Goal: Browse casually

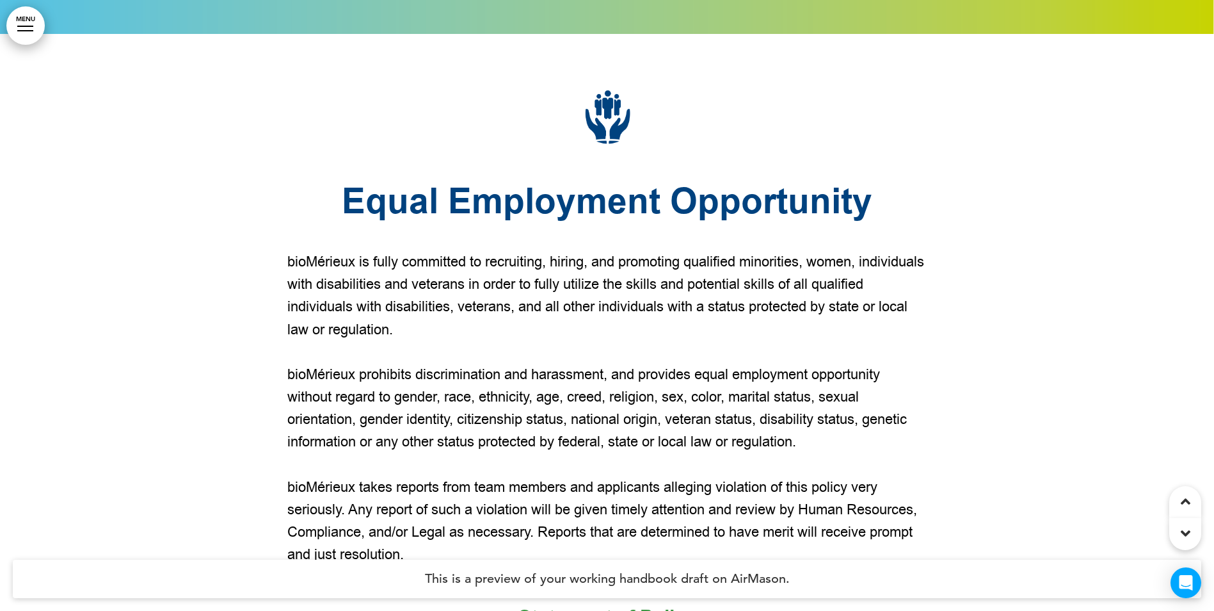
scroll to position [4353, 0]
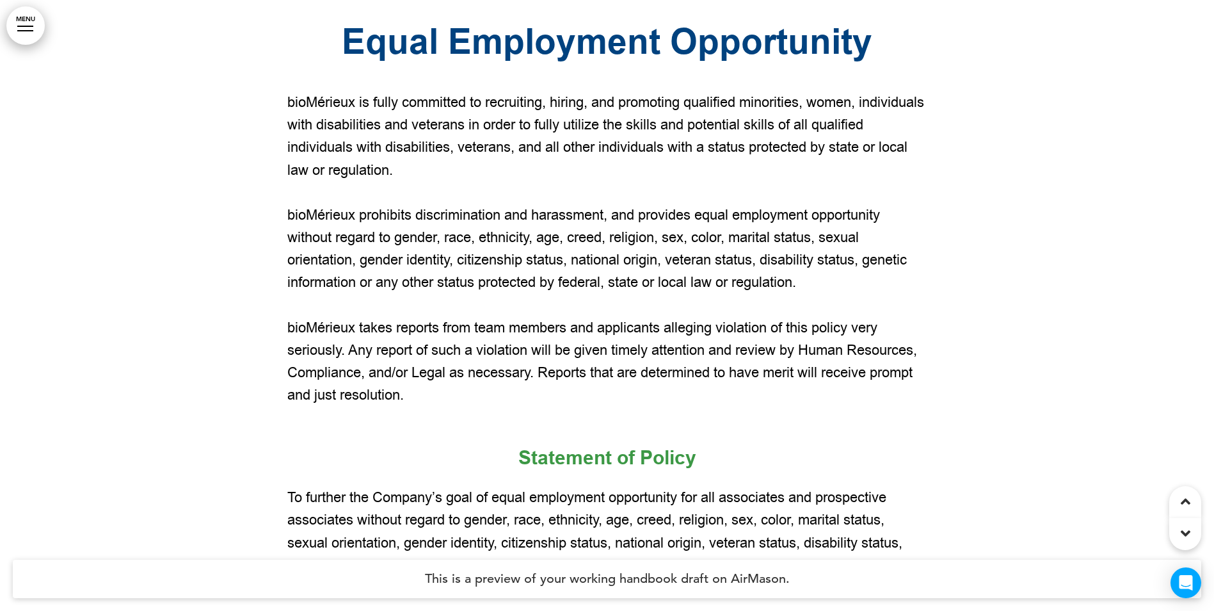
click at [1184, 531] on icon at bounding box center [1186, 533] width 10 height 15
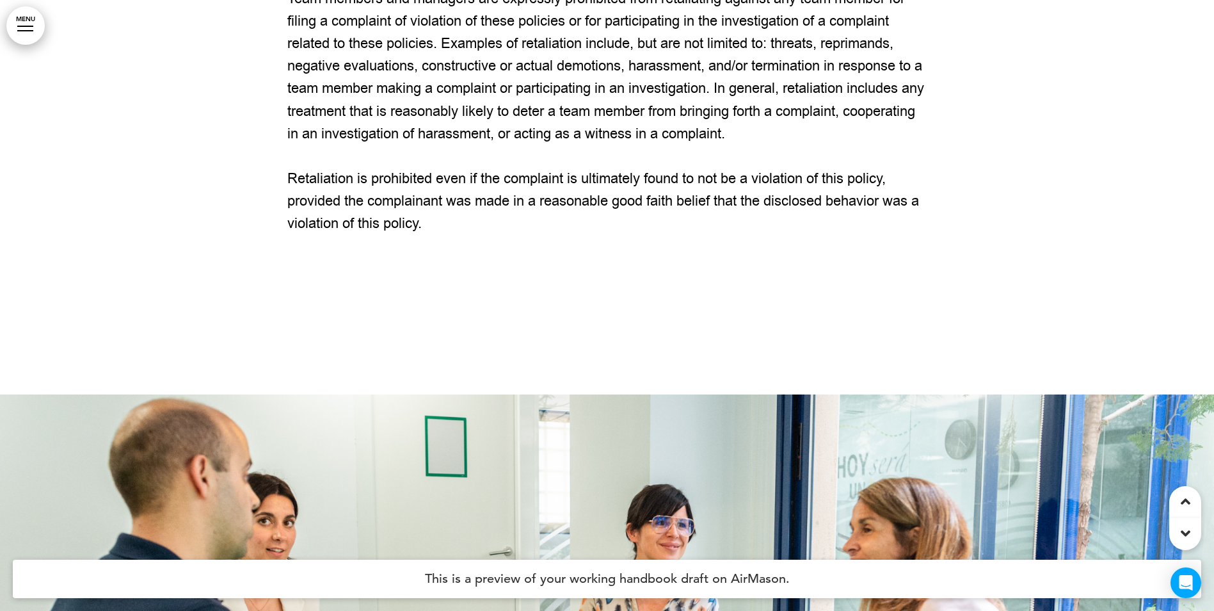
scroll to position [11142, 0]
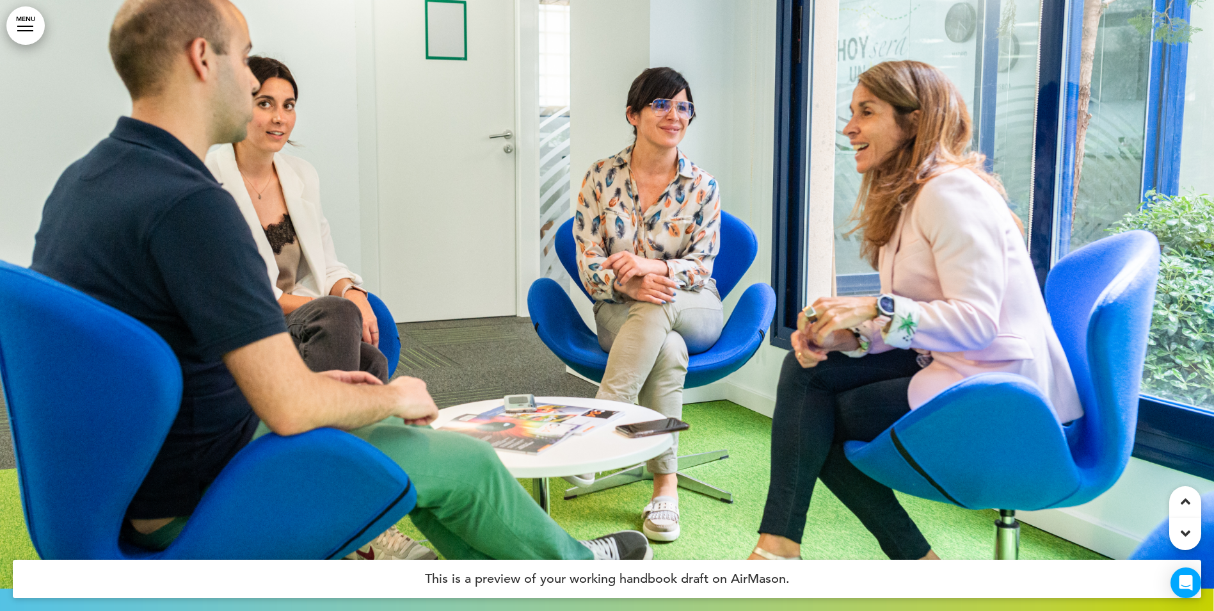
click at [1184, 531] on icon at bounding box center [1186, 533] width 10 height 15
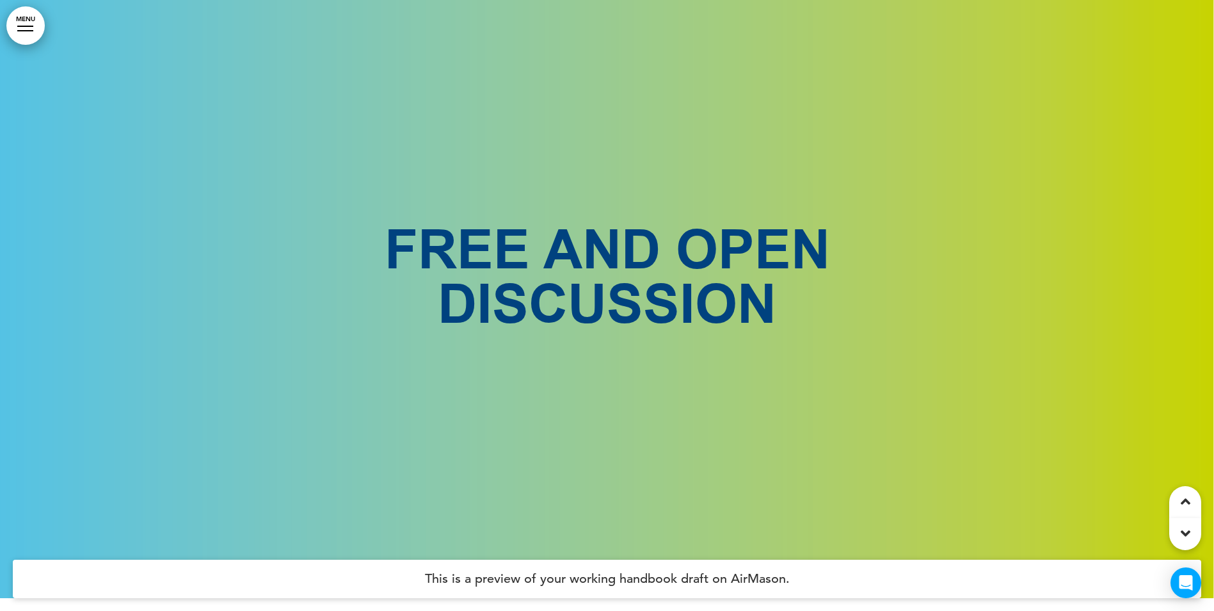
scroll to position [11753, 0]
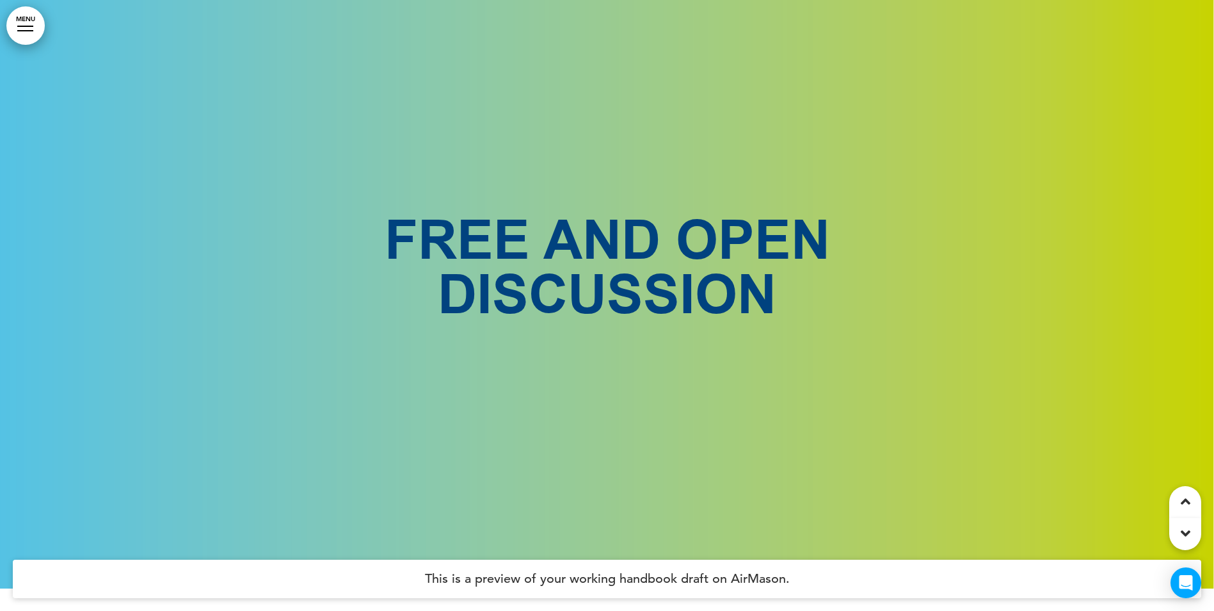
click at [1184, 531] on icon at bounding box center [1186, 533] width 10 height 15
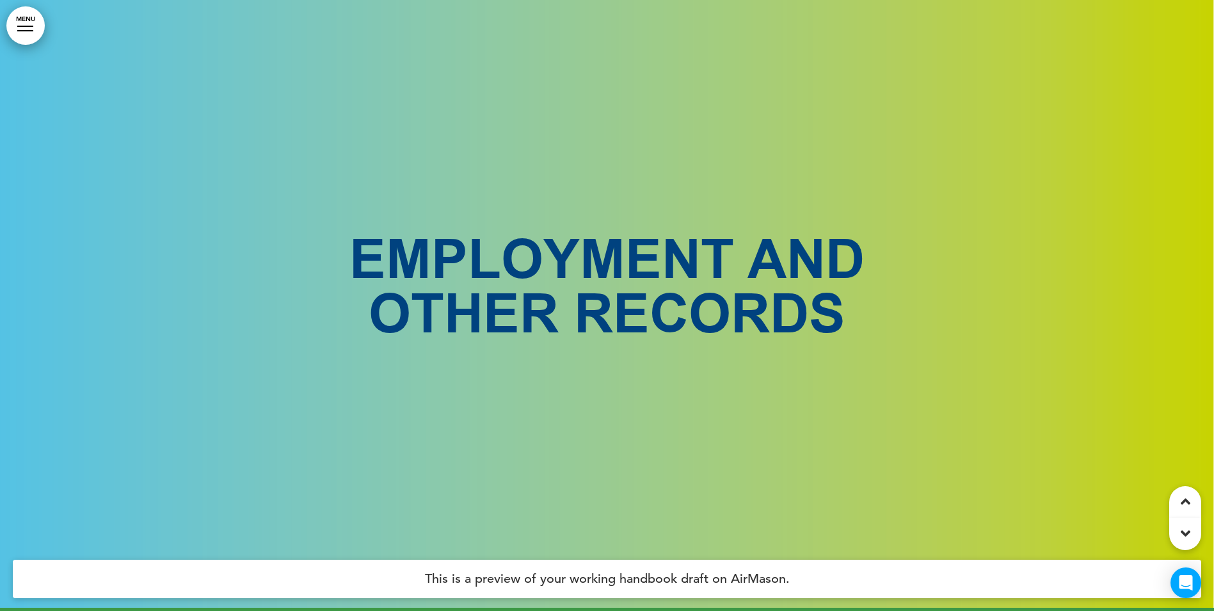
scroll to position [13982, 0]
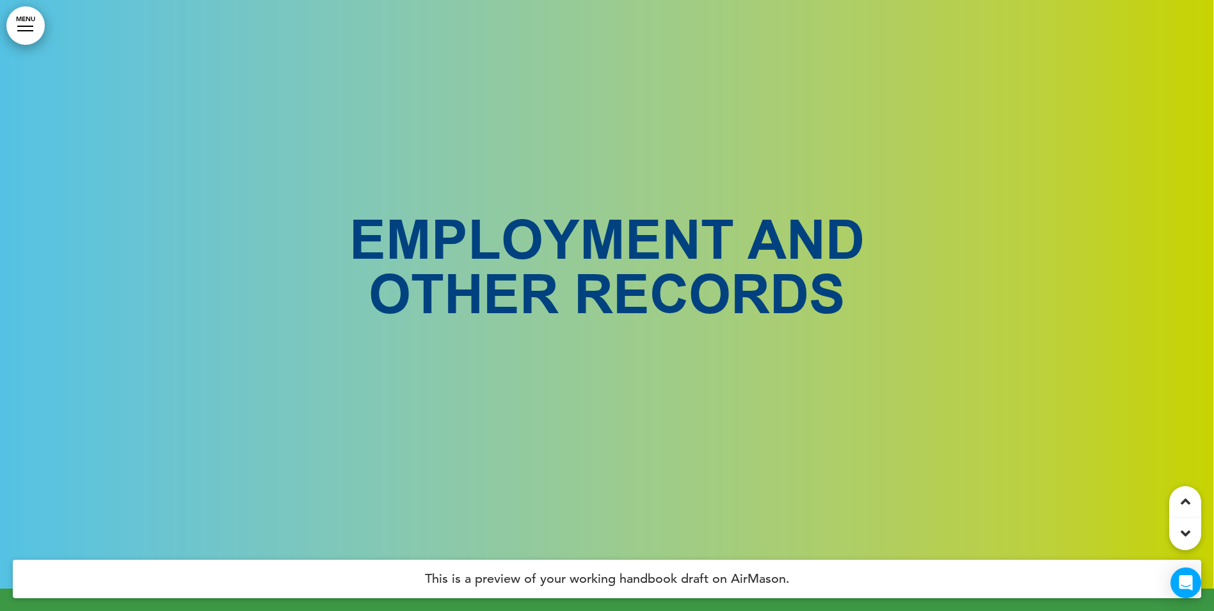
click at [1184, 531] on icon at bounding box center [1186, 533] width 10 height 15
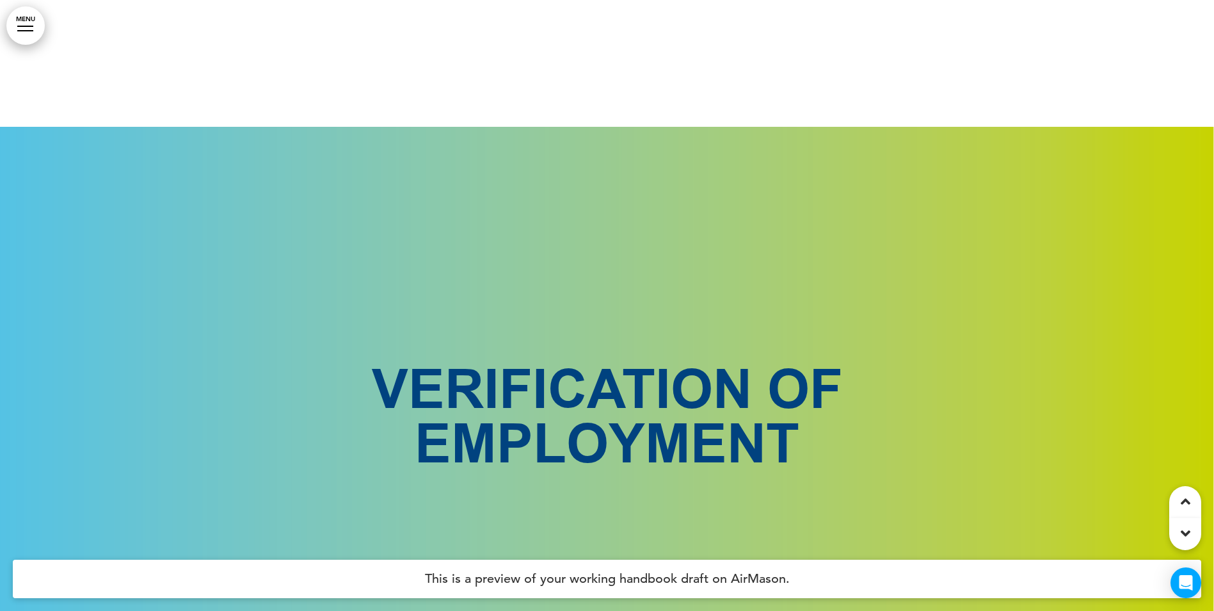
scroll to position [18250, 0]
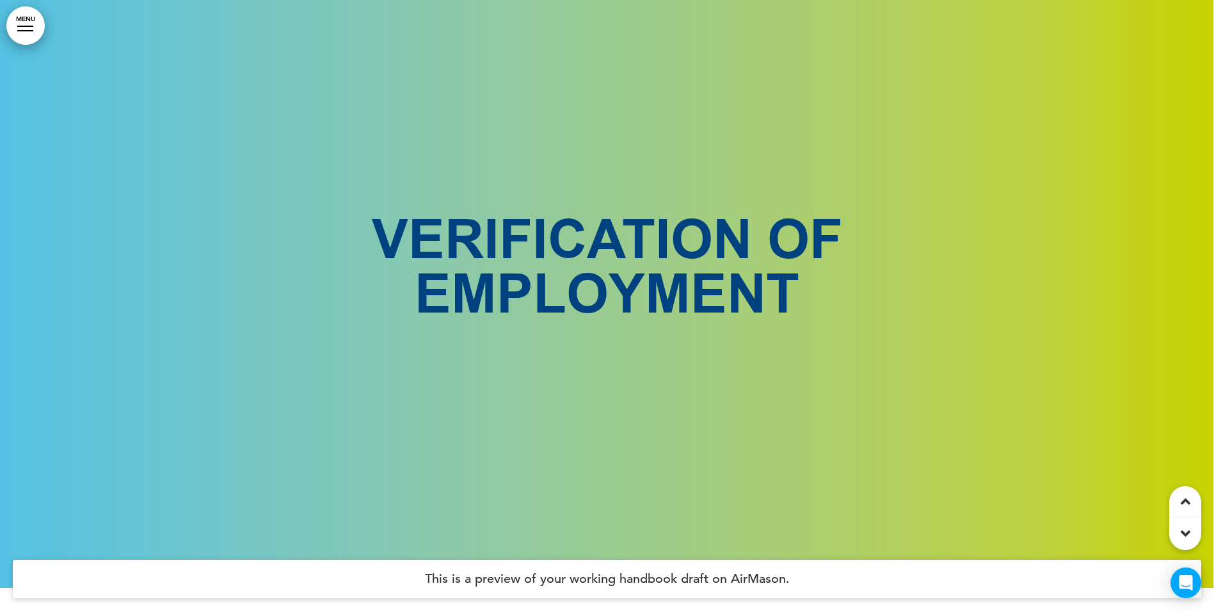
click at [1184, 531] on icon at bounding box center [1186, 533] width 10 height 15
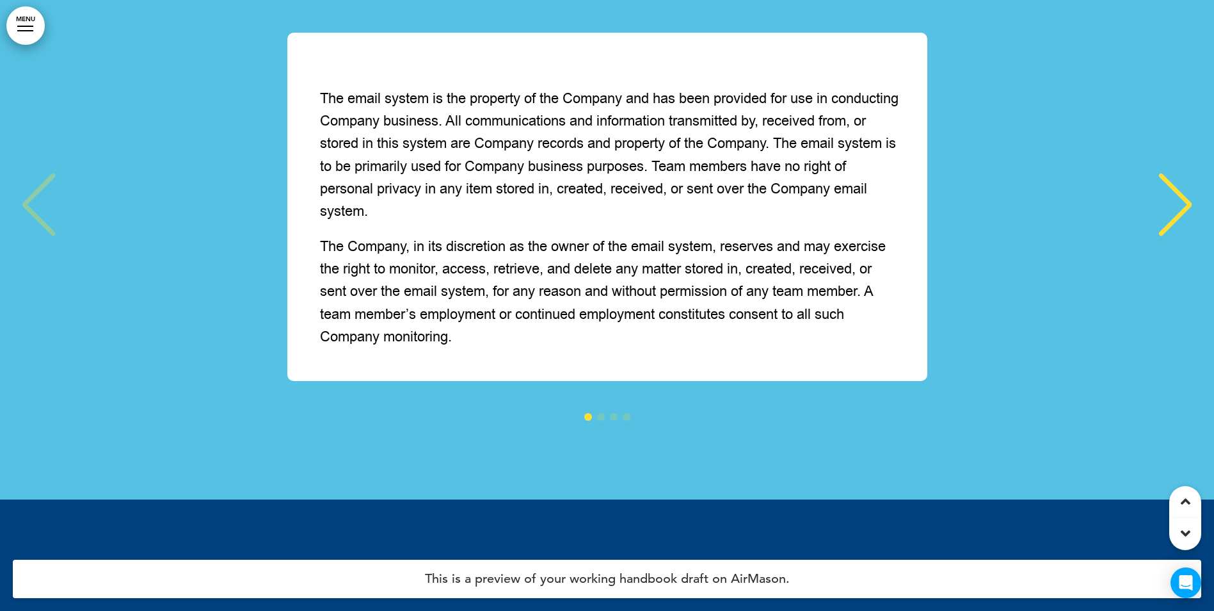
scroll to position [46327, 0]
click at [1175, 237] on div "Next slide" at bounding box center [1175, 205] width 39 height 64
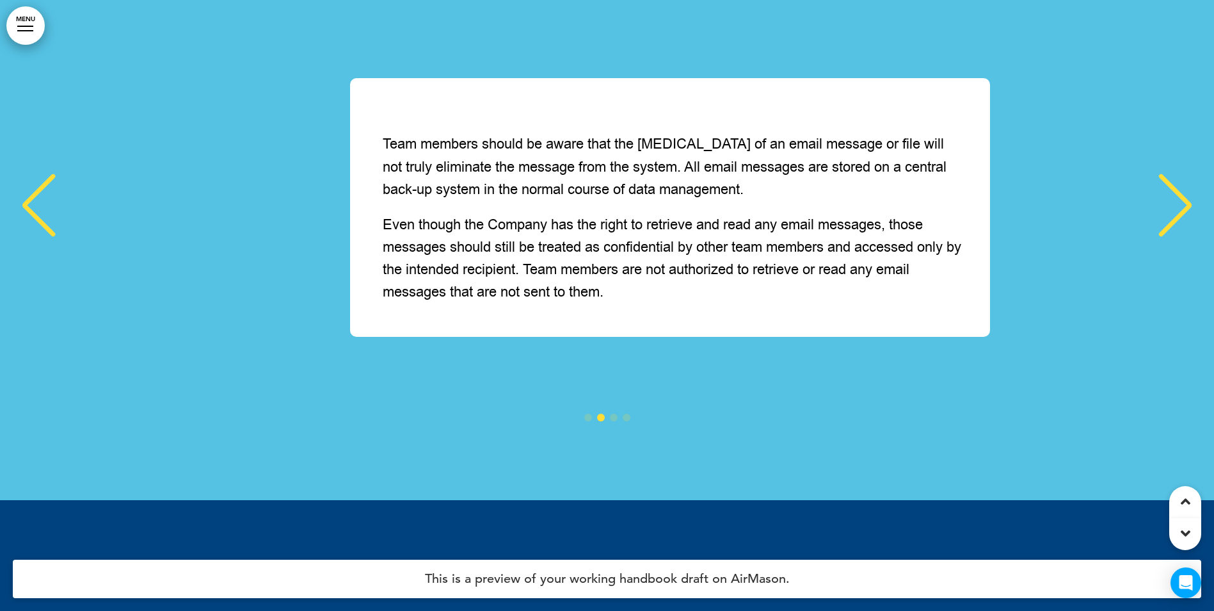
scroll to position [0, 1195]
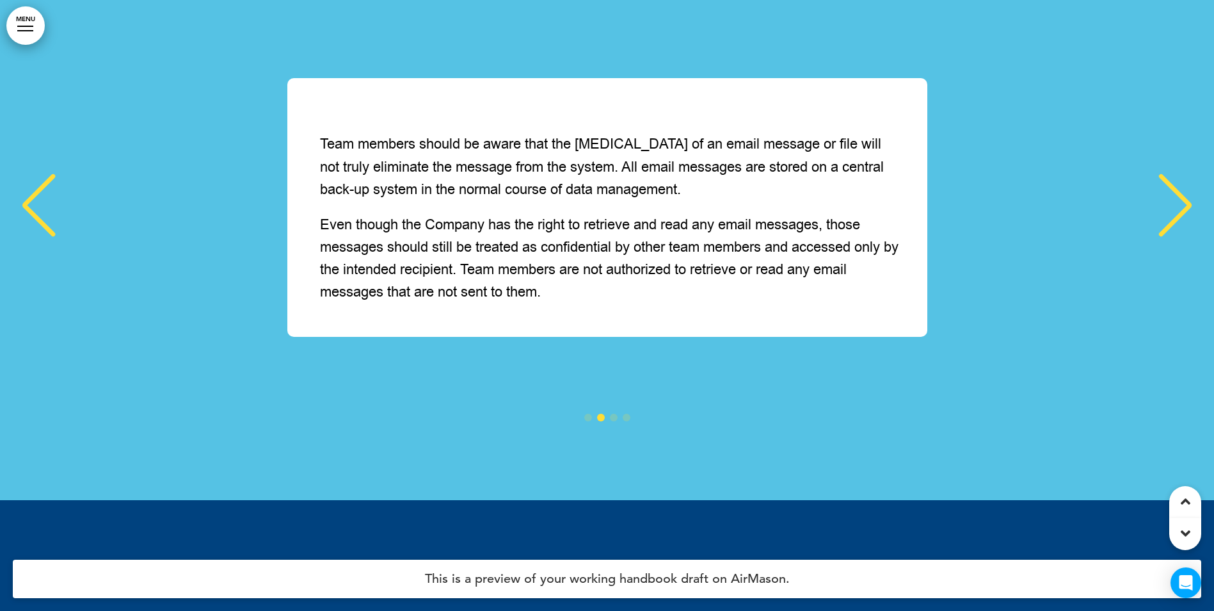
click at [1175, 237] on div "Next slide" at bounding box center [1175, 205] width 39 height 64
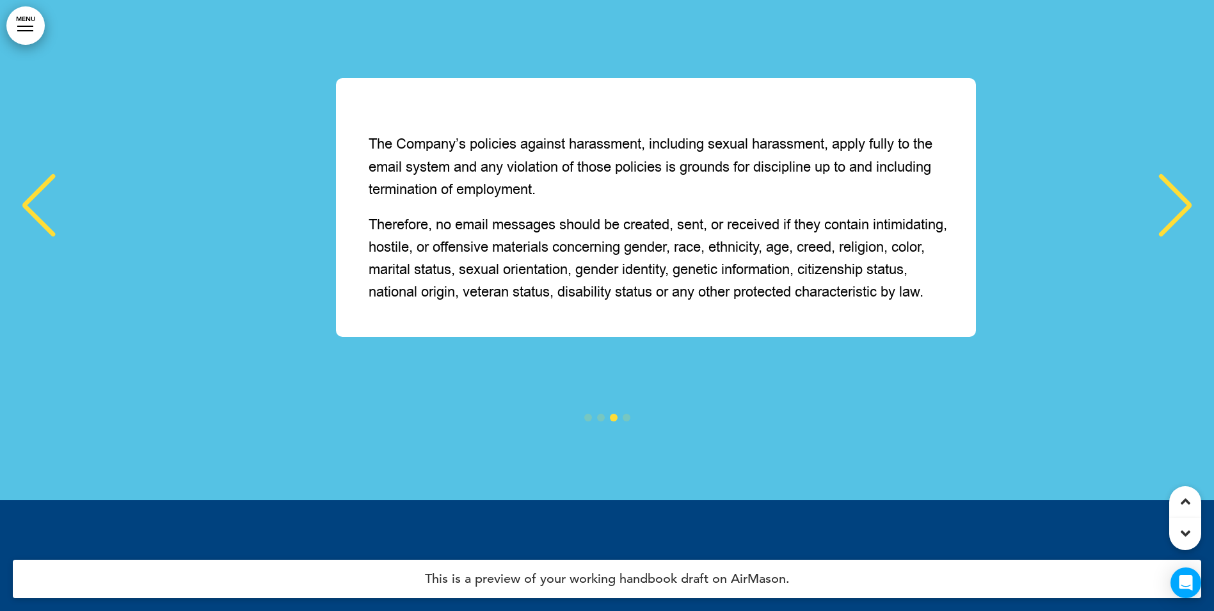
scroll to position [0, 2390]
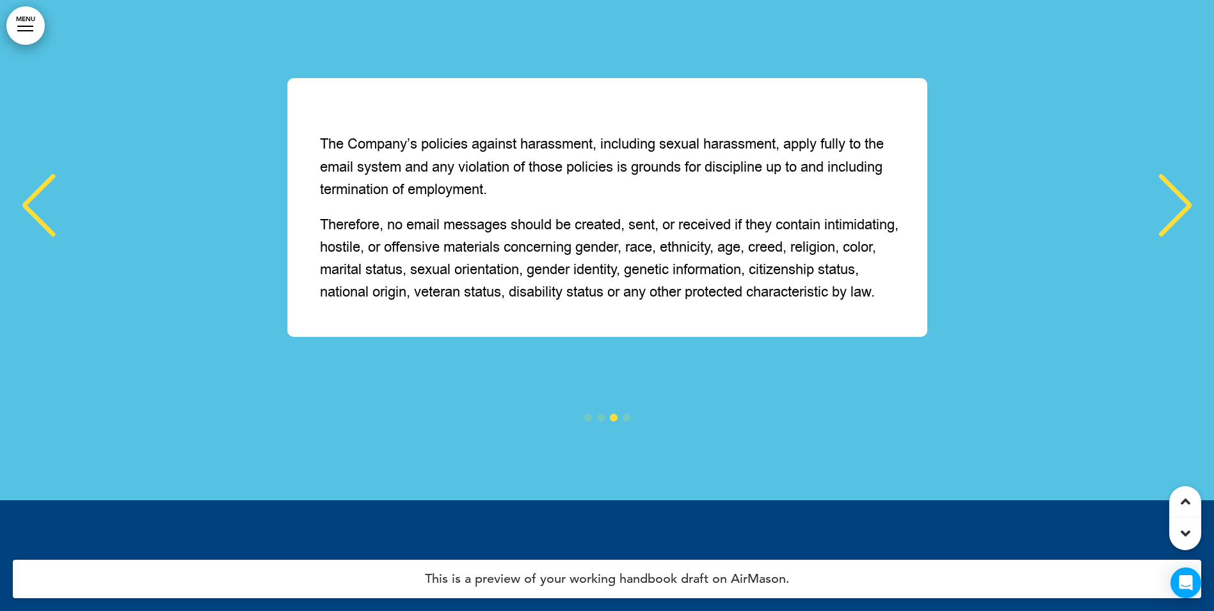
click at [1175, 237] on div "Next slide" at bounding box center [1175, 205] width 39 height 64
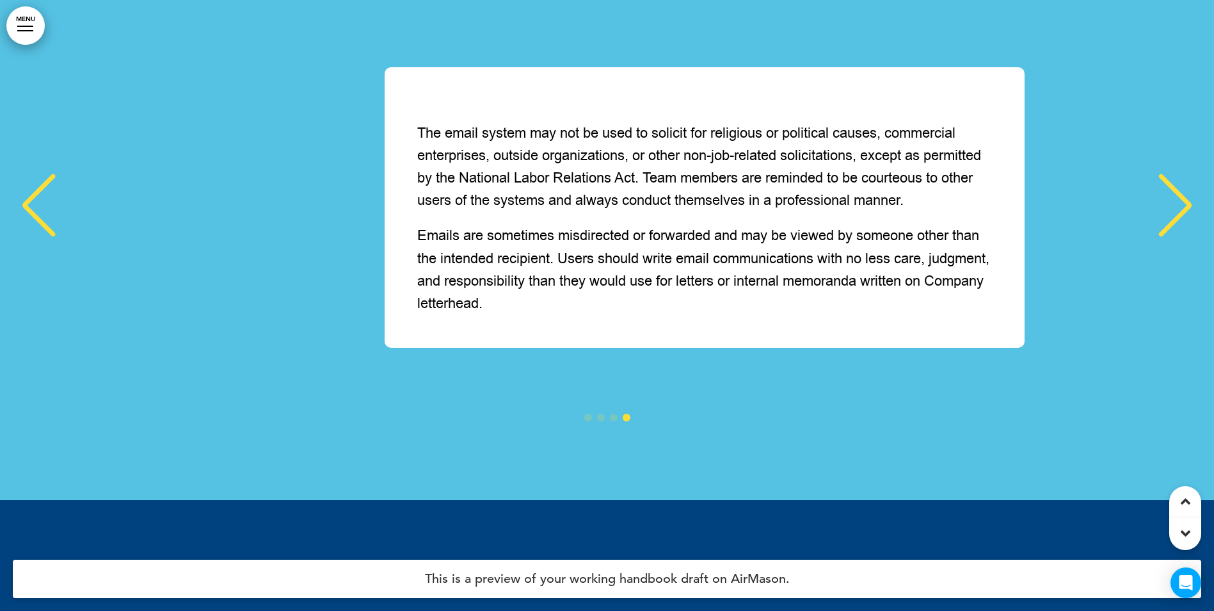
scroll to position [0, 3585]
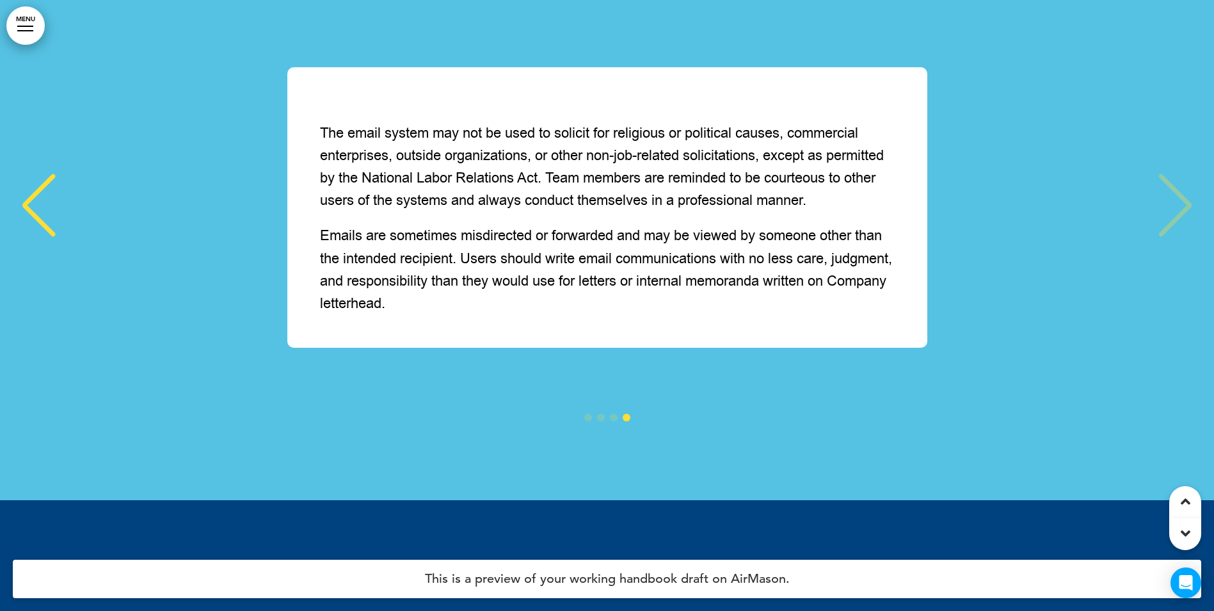
click at [1175, 280] on div "The email system may not be used to solicit for religious or political causes, …" at bounding box center [607, 207] width 1189 height 281
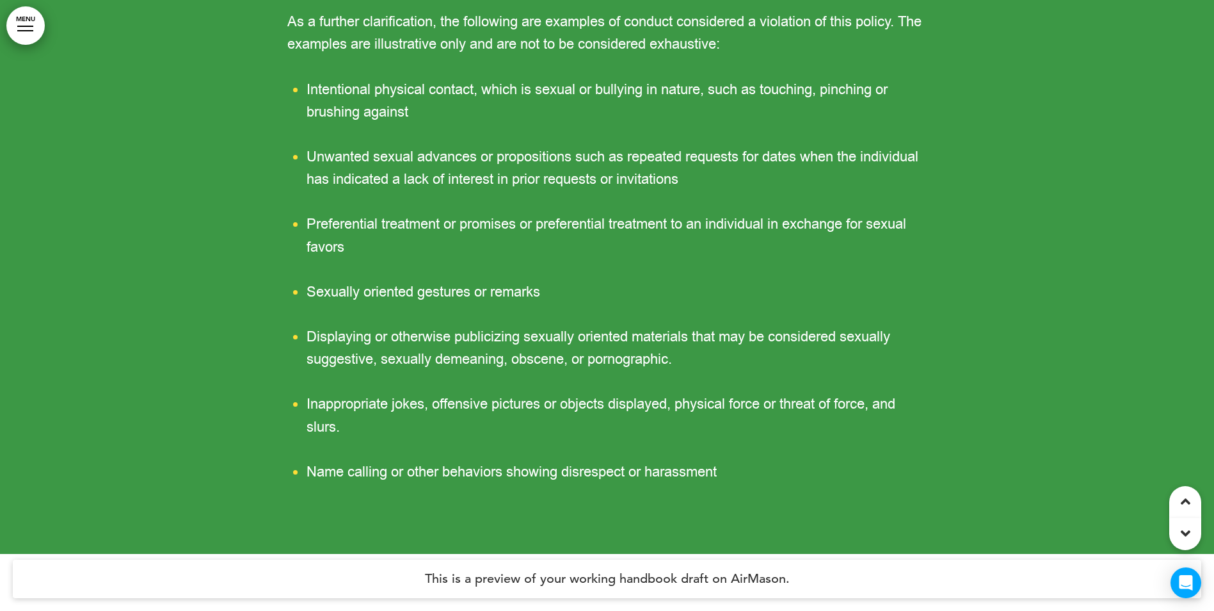
scroll to position [97731, 0]
